Goal: Information Seeking & Learning: Understand process/instructions

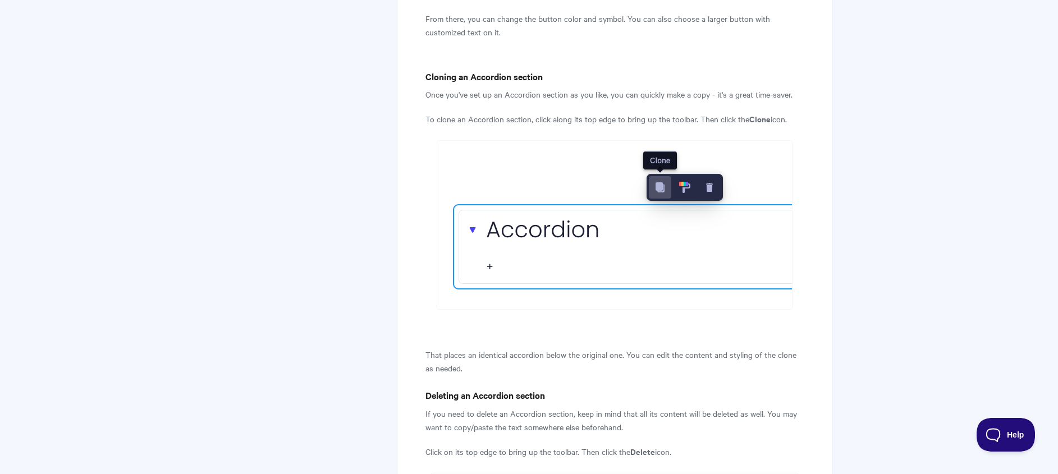
scroll to position [4248, 0]
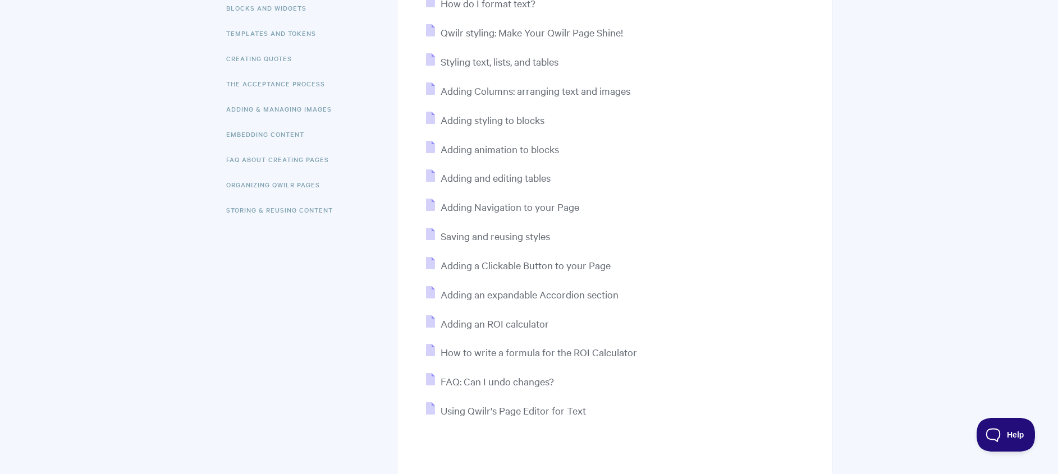
scroll to position [230, 0]
click at [515, 173] on span "Adding and editing tables" at bounding box center [496, 176] width 110 height 13
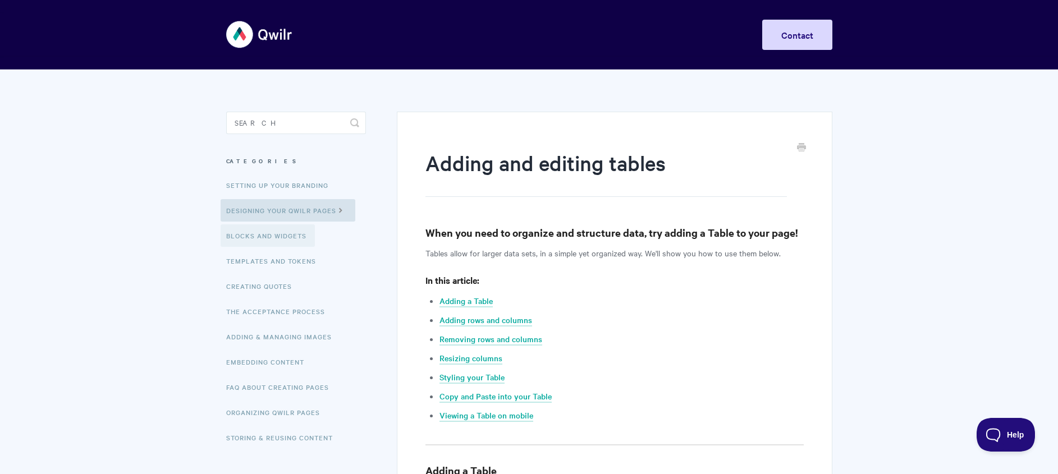
click at [250, 237] on link "Blocks and Widgets" at bounding box center [268, 236] width 94 height 22
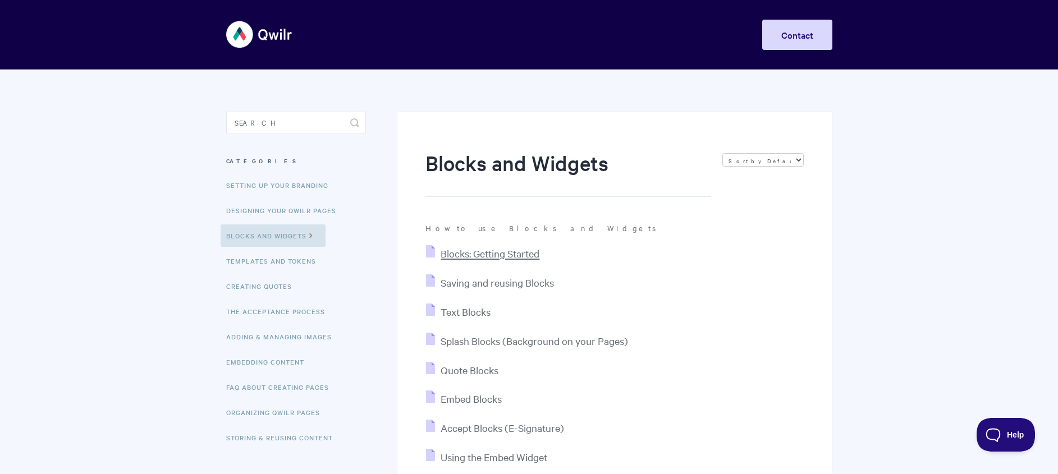
click at [499, 251] on span "Blocks: Getting Started" at bounding box center [490, 253] width 99 height 13
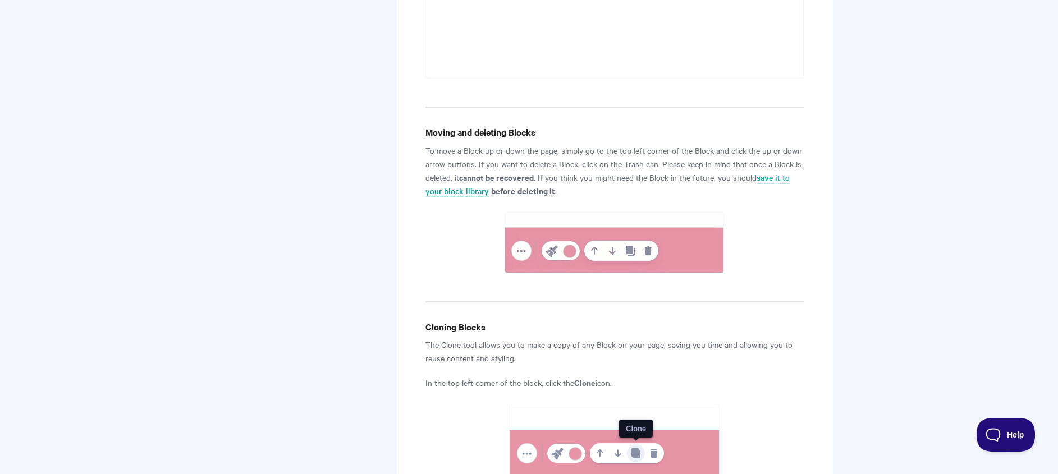
scroll to position [993, 0]
